Goal: Information Seeking & Learning: Learn about a topic

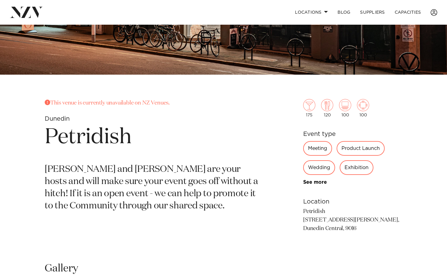
scroll to position [162, 0]
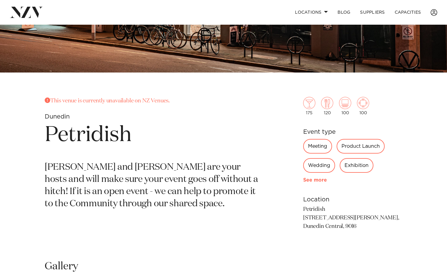
click at [317, 181] on link "See more" at bounding box center [326, 179] width 47 height 5
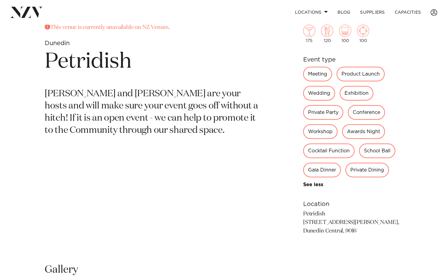
scroll to position [237, 0]
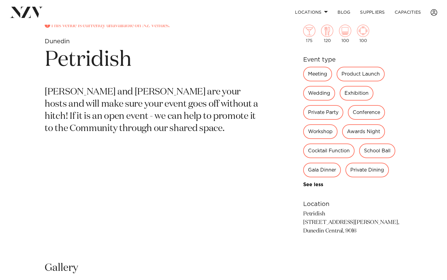
click at [327, 116] on div "Private Party" at bounding box center [323, 112] width 40 height 15
click at [322, 111] on div "Private Party" at bounding box center [323, 112] width 40 height 15
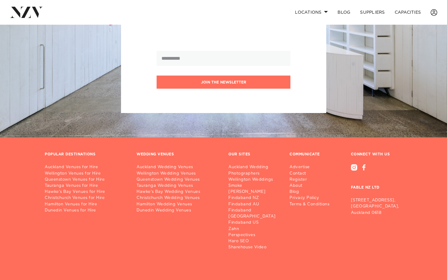
scroll to position [776, 0]
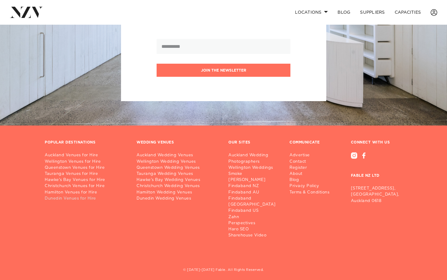
click at [88, 200] on link "Dunedin Venues for Hire" at bounding box center [86, 198] width 82 height 6
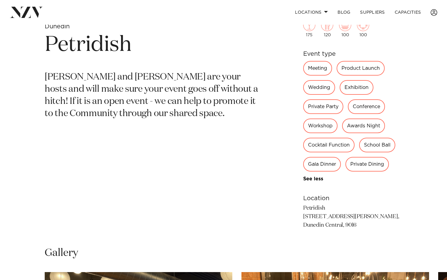
scroll to position [252, 0]
click at [322, 11] on link "Locations" at bounding box center [311, 12] width 43 height 13
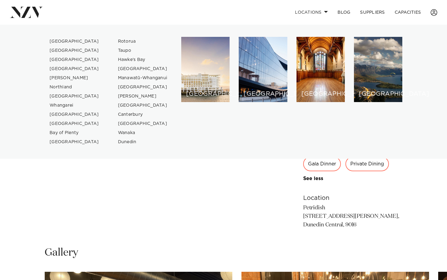
click at [209, 217] on section "This venue is currently unavailable on NZ Venues. Dunedin Petridish Kate and Ja…" at bounding box center [152, 121] width 215 height 230
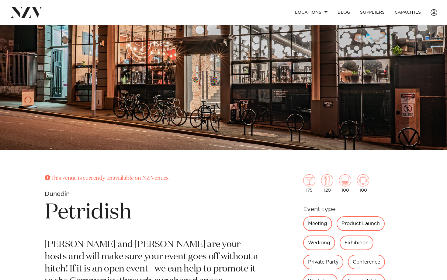
scroll to position [0, 0]
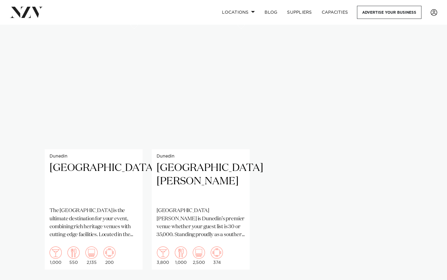
scroll to position [444, 0]
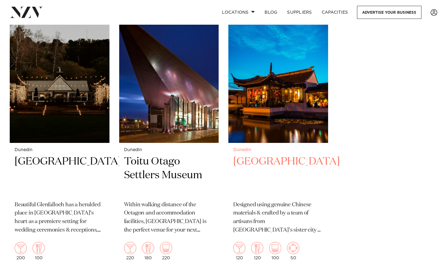
scroll to position [792, 0]
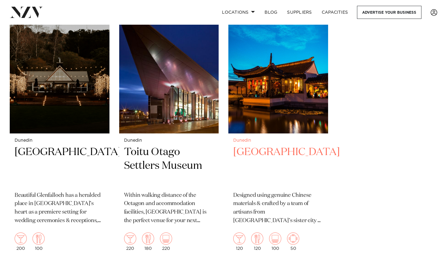
click at [281, 84] on img at bounding box center [278, 67] width 100 height 134
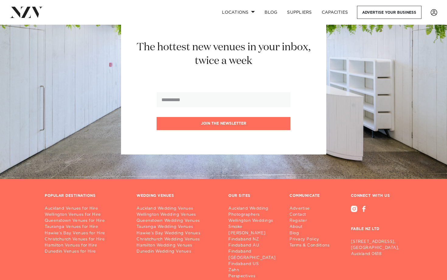
scroll to position [1148, 0]
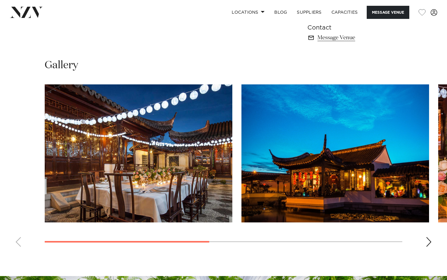
scroll to position [441, 0]
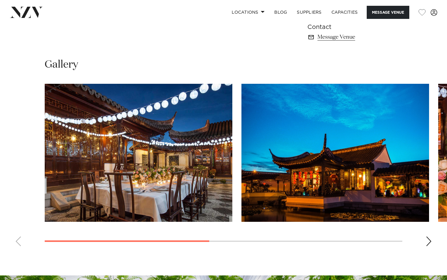
click at [431, 236] on div "Next slide" at bounding box center [429, 241] width 6 height 10
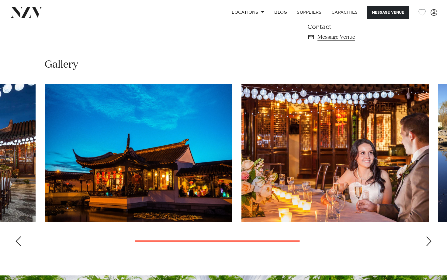
click at [431, 236] on div "Next slide" at bounding box center [429, 241] width 6 height 10
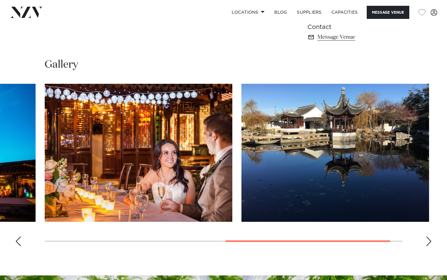
click at [22, 223] on swiper-container at bounding box center [223, 167] width 447 height 167
click at [19, 236] on div "Previous slide" at bounding box center [18, 241] width 6 height 10
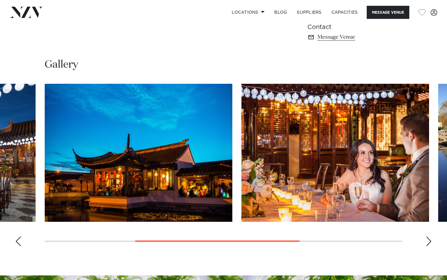
click at [21, 229] on swiper-container at bounding box center [223, 167] width 447 height 167
click at [21, 236] on div "Previous slide" at bounding box center [18, 241] width 6 height 10
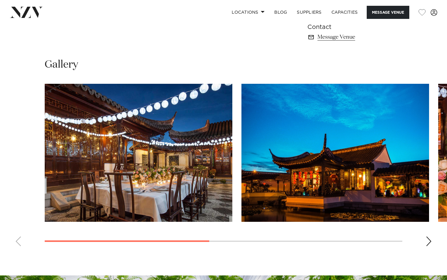
click at [21, 223] on swiper-container at bounding box center [223, 167] width 447 height 167
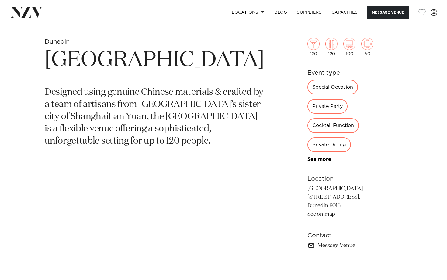
scroll to position [215, 0]
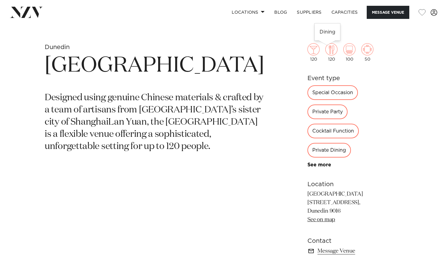
click at [331, 51] on img at bounding box center [332, 49] width 12 height 12
click at [314, 50] on img at bounding box center [314, 49] width 12 height 12
